Goal: Go to known website: Access a specific website the user already knows

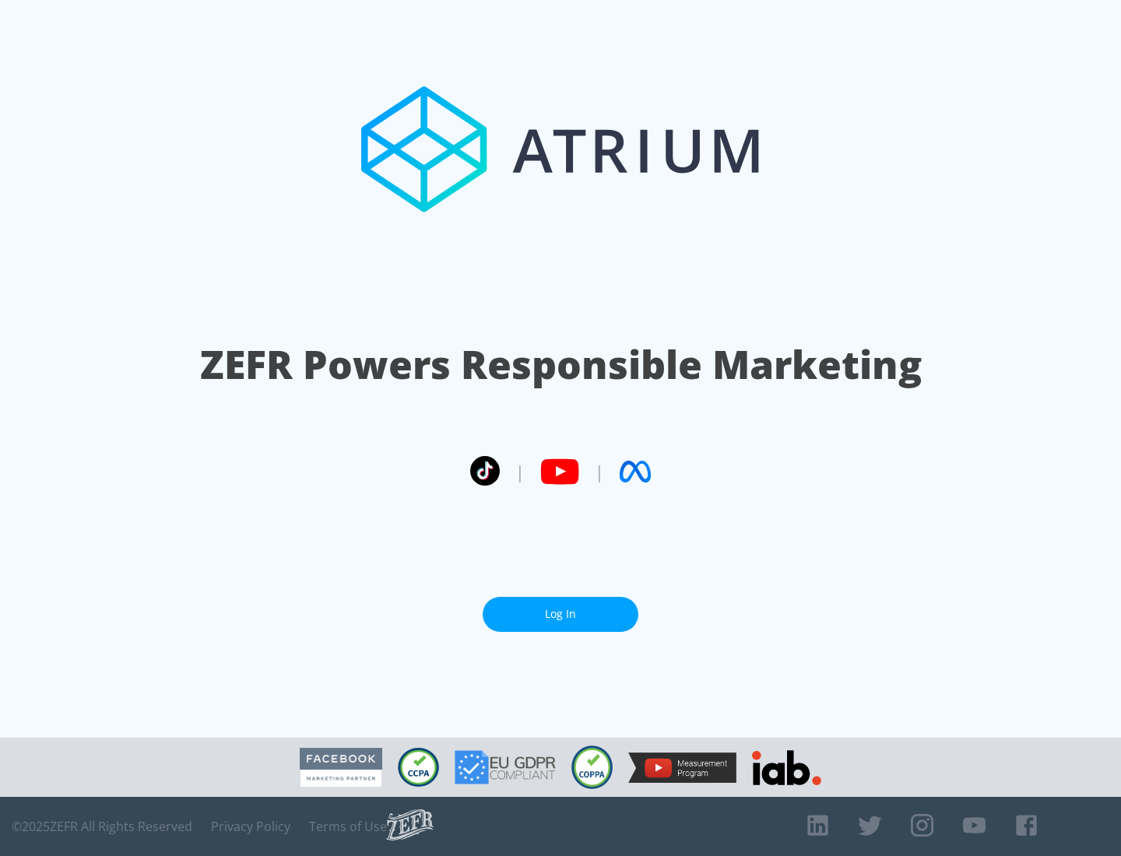
click at [561, 614] on link "Log In" at bounding box center [561, 614] width 156 height 35
